Goal: Information Seeking & Learning: Learn about a topic

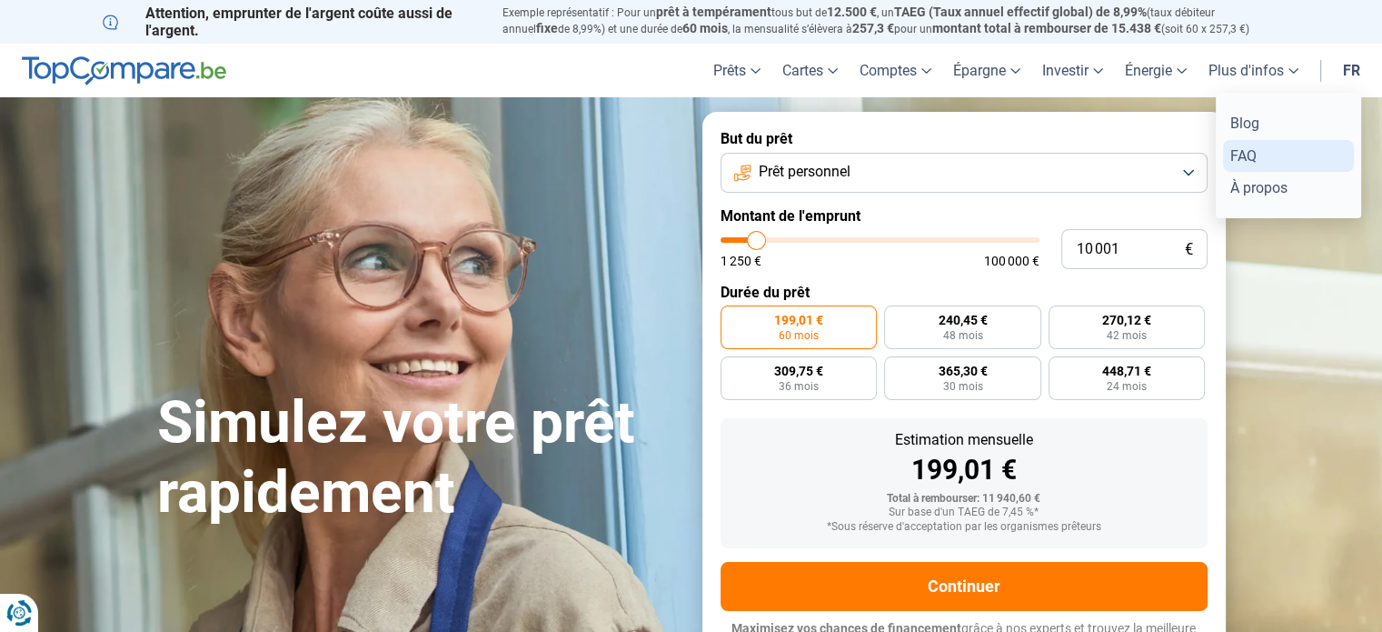
click at [1256, 155] on link "FAQ" at bounding box center [1288, 156] width 131 height 32
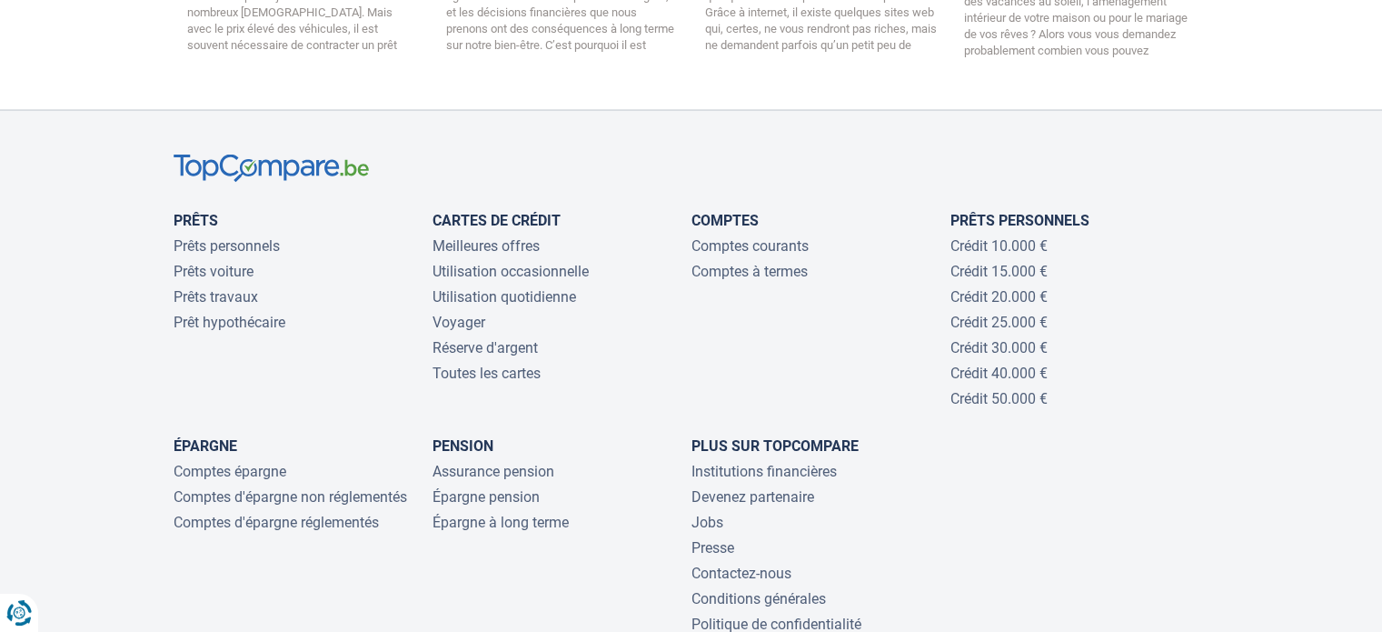
scroll to position [3696, 0]
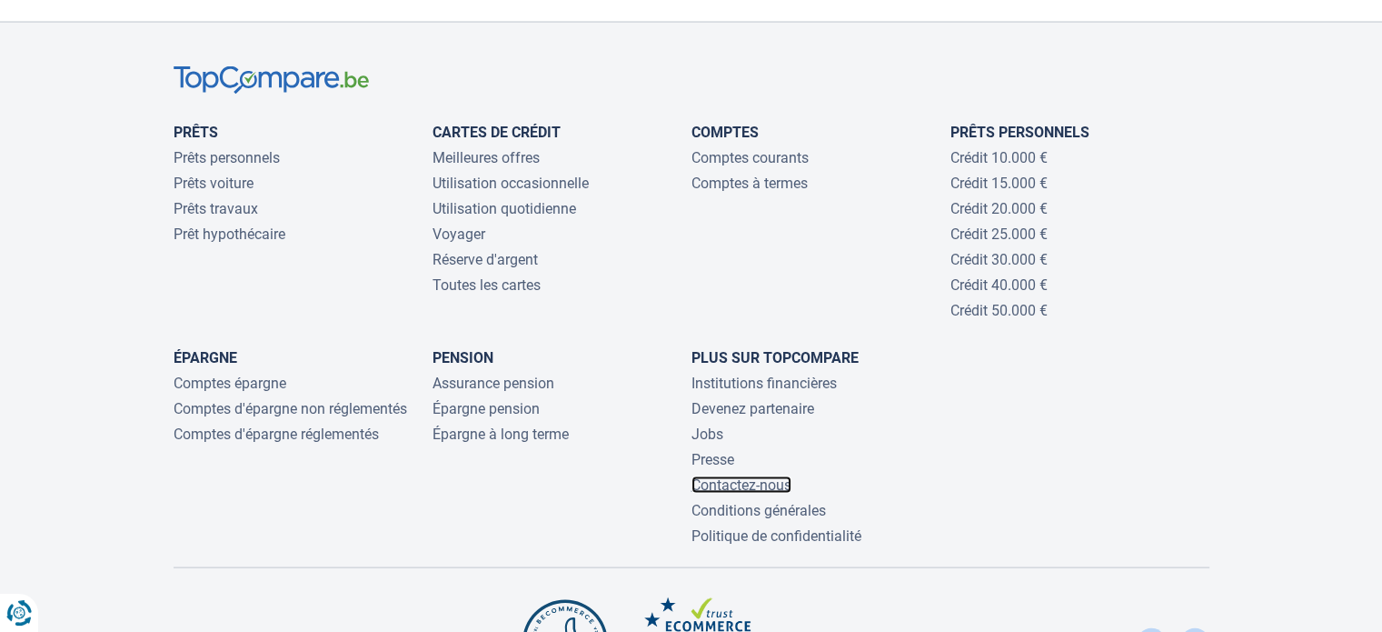
click at [753, 476] on link "Contactez-nous" at bounding box center [742, 484] width 100 height 17
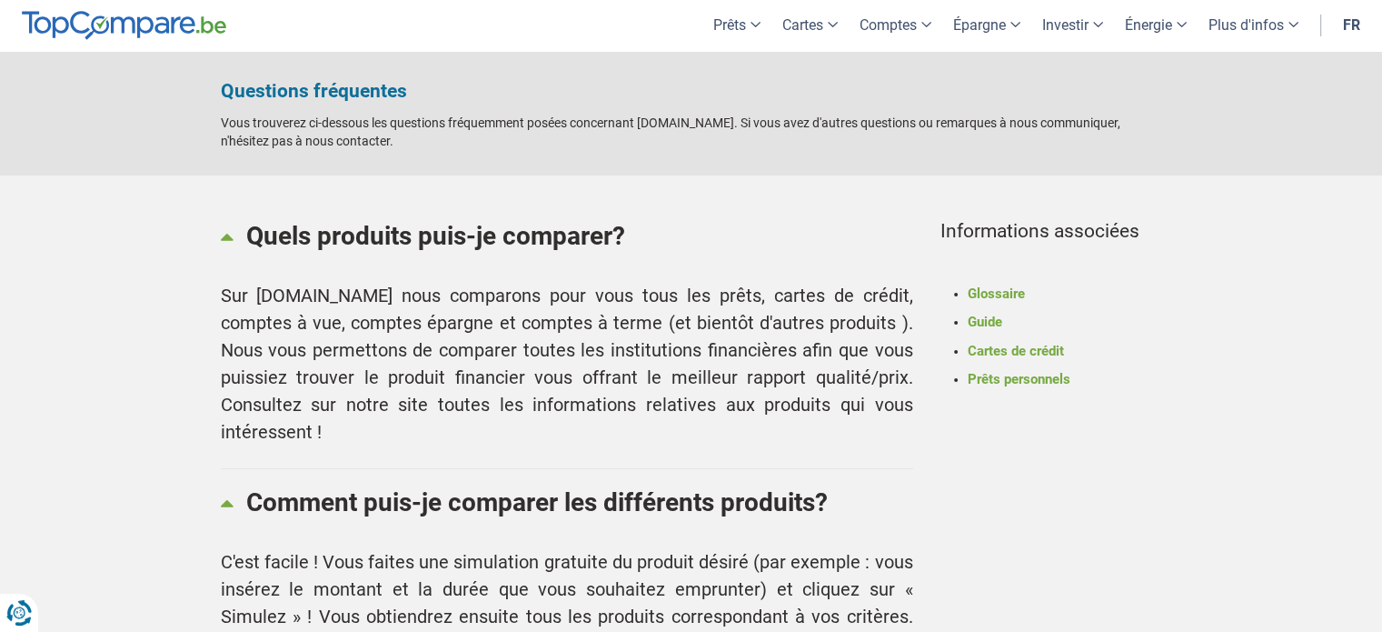
scroll to position [0, 0]
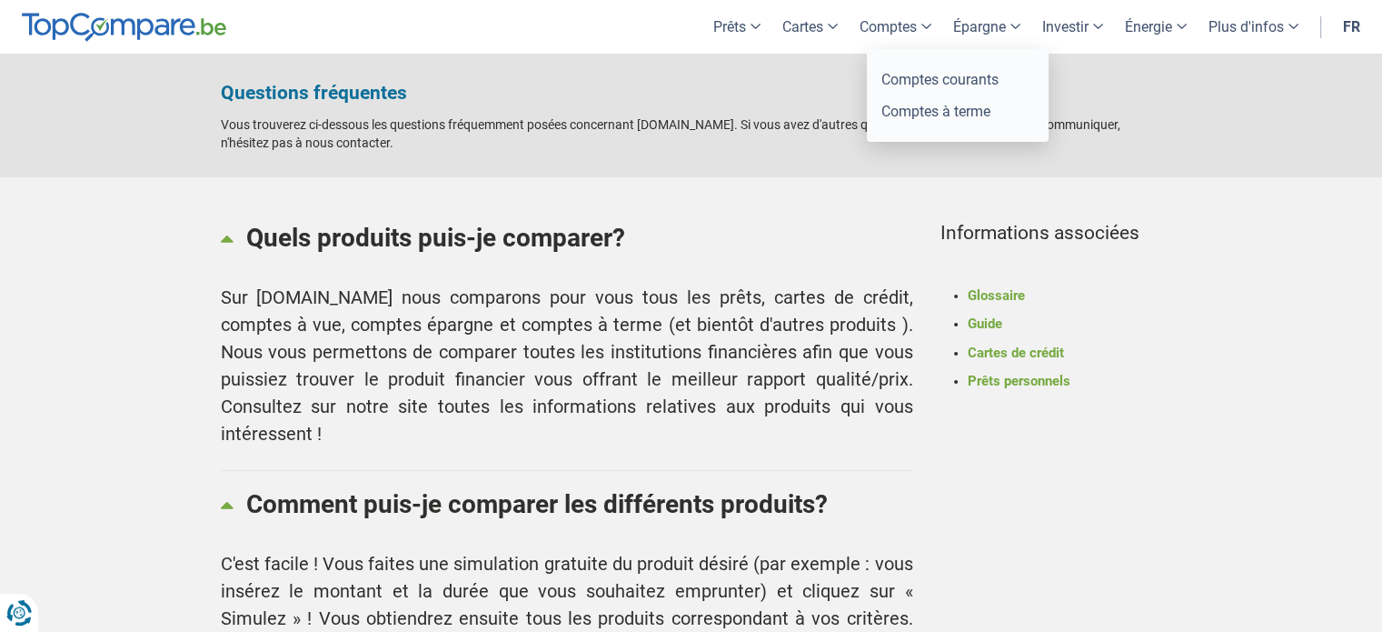
click at [880, 19] on link "Comptes" at bounding box center [896, 27] width 94 height 54
